Goal: Information Seeking & Learning: Get advice/opinions

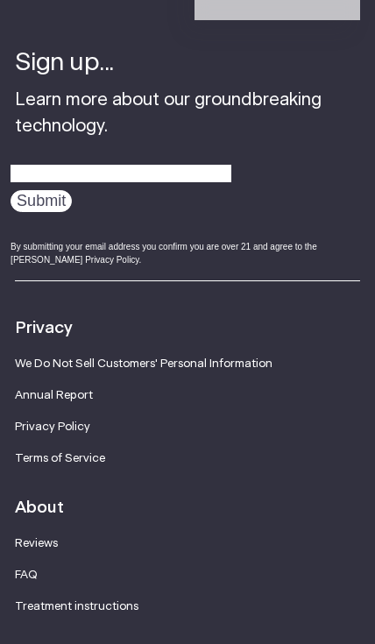
scroll to position [7271, 0]
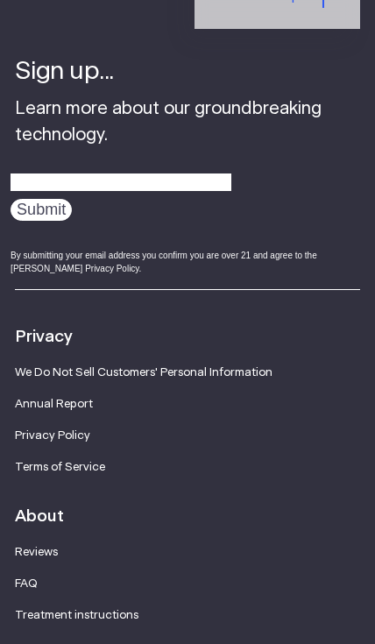
click at [53, 546] on link "Reviews" at bounding box center [36, 552] width 43 height 12
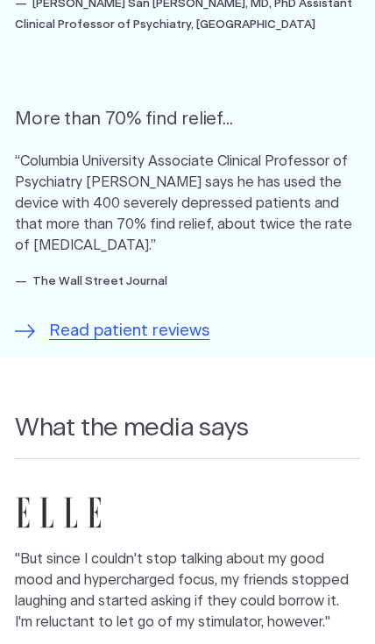
scroll to position [972, 0]
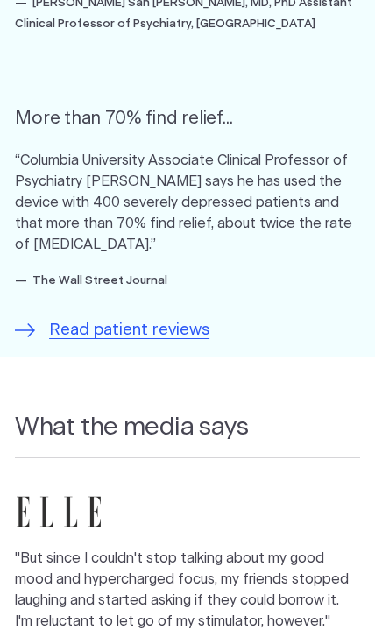
click at [168, 318] on span "Read patient reviews" at bounding box center [129, 330] width 160 height 25
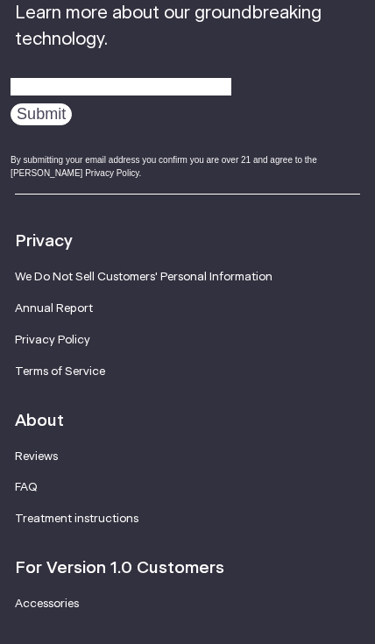
scroll to position [4228, 0]
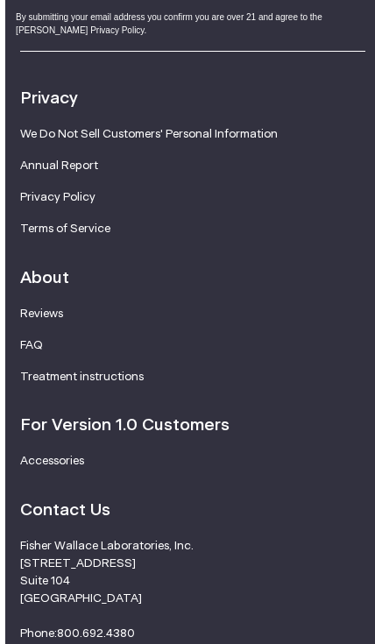
scroll to position [7531, 0]
